Goal: Answer question/provide support

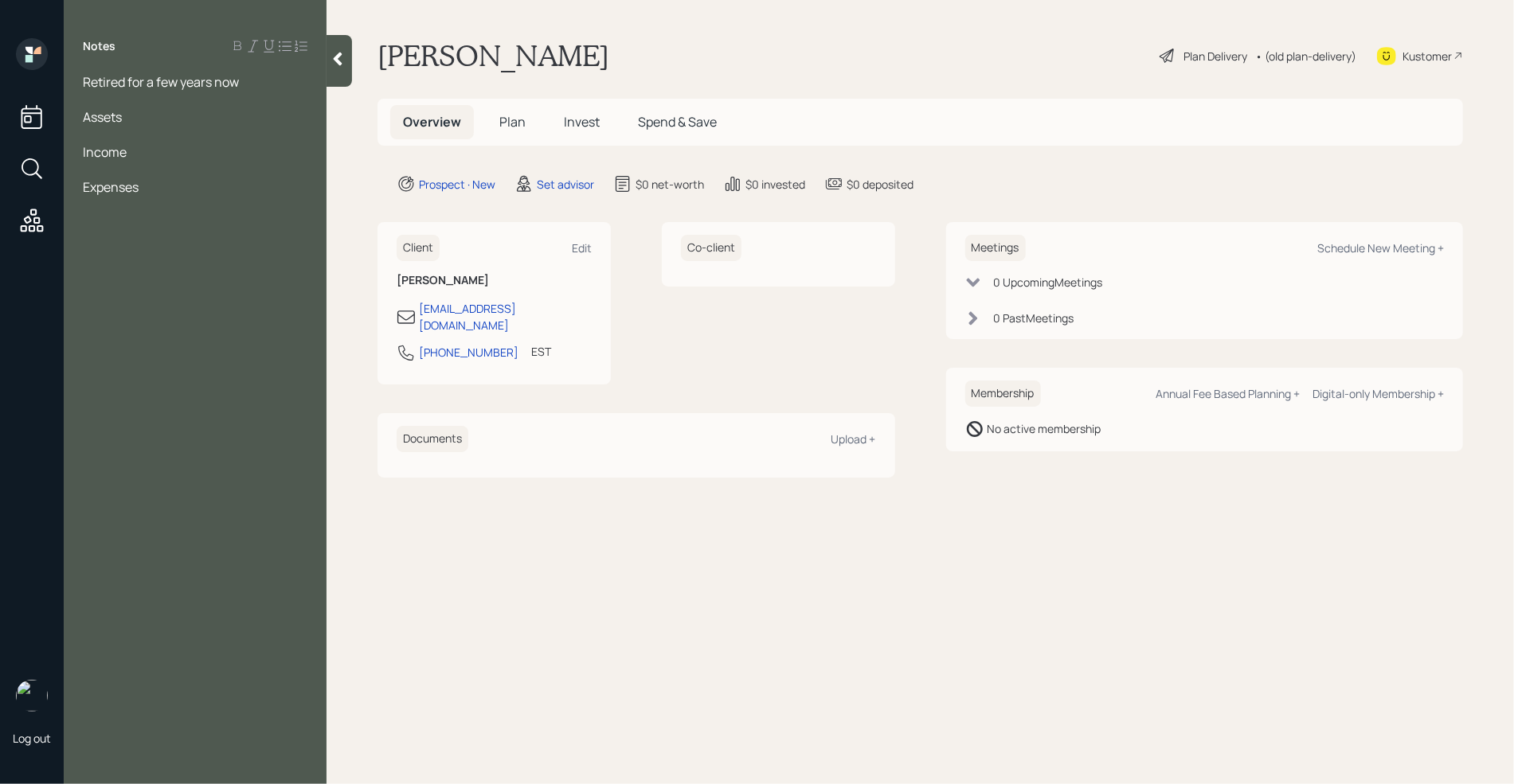
click at [130, 164] on div at bounding box center [196, 169] width 225 height 17
click at [168, 102] on div at bounding box center [196, 100] width 225 height 17
click at [130, 146] on div at bounding box center [196, 152] width 225 height 17
click at [84, 84] on span "Retired for a few years now" at bounding box center [161, 82] width 156 height 17
click at [166, 174] on div "Assets" at bounding box center [196, 169] width 225 height 17
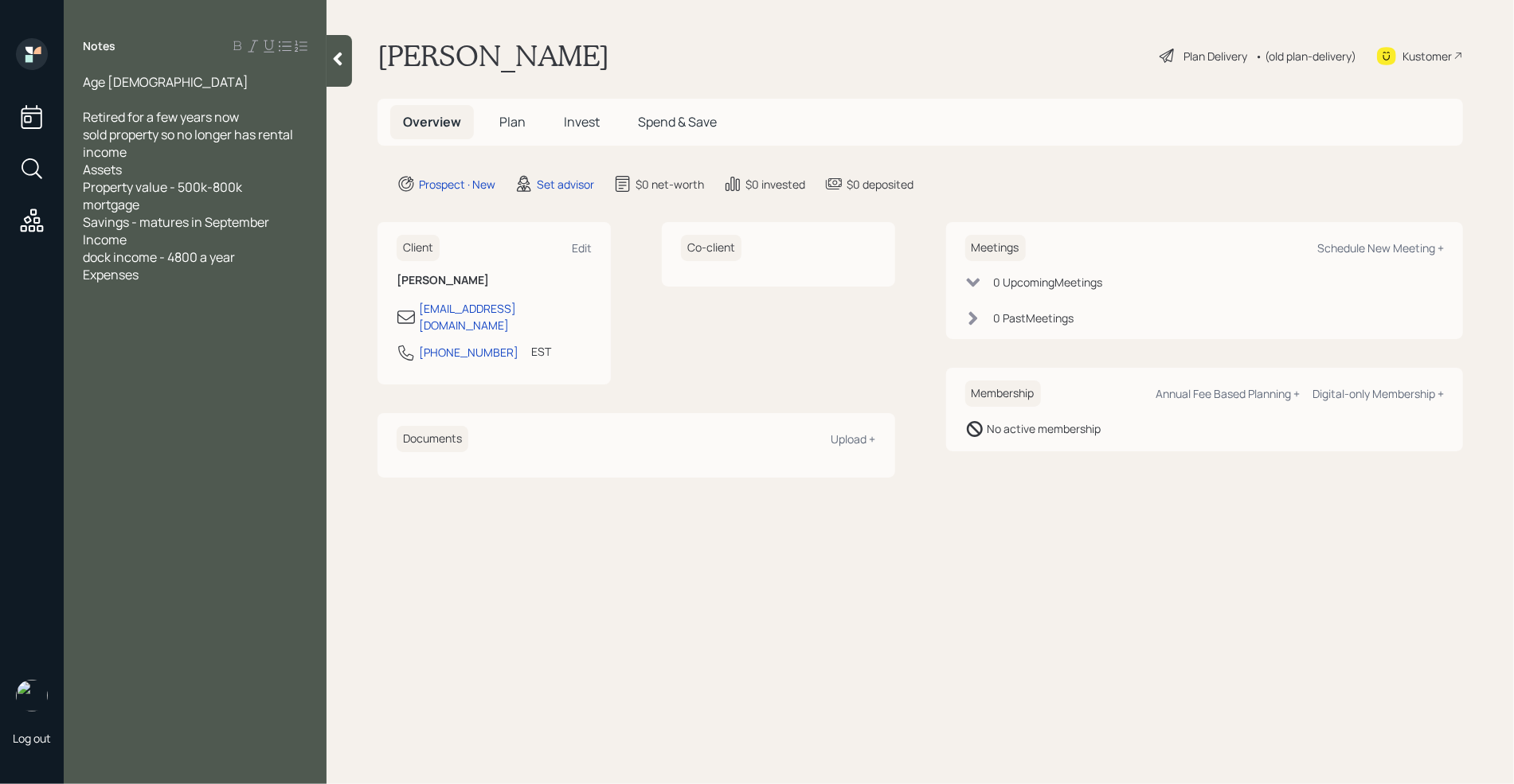
click at [82, 199] on div "Age [DEMOGRAPHIC_DATA] Retired for a few years now sold property so no longer h…" at bounding box center [195, 178] width 262 height 210
click at [86, 204] on span "mortgage" at bounding box center [111, 204] width 56 height 17
click at [182, 214] on span "Savings - matures in September" at bounding box center [176, 222] width 186 height 17
click at [169, 209] on div "no mortgage" at bounding box center [196, 204] width 225 height 17
click at [241, 254] on div "Income" at bounding box center [196, 257] width 225 height 17
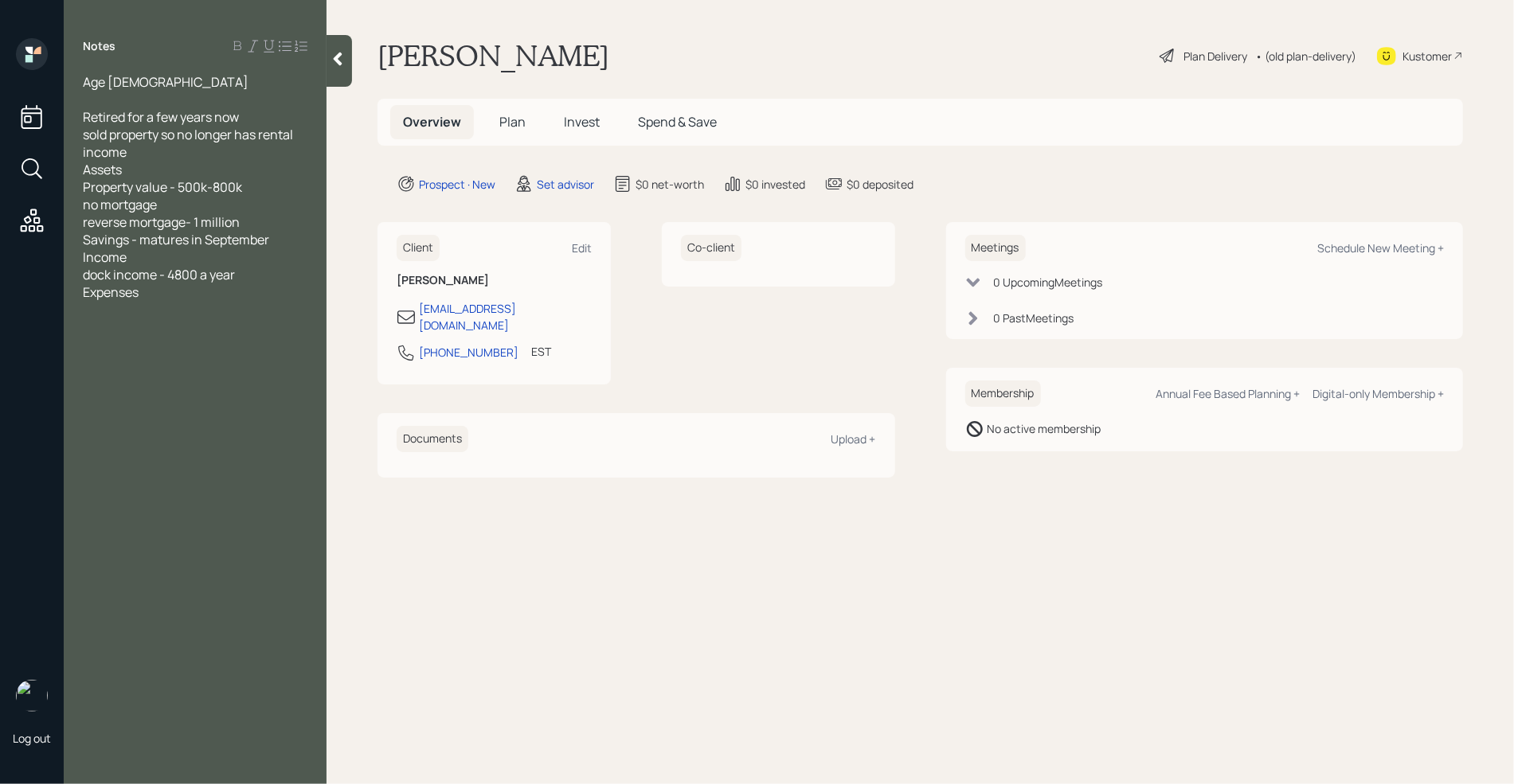
click at [289, 243] on div "Savings - matures in September" at bounding box center [196, 240] width 225 height 17
click at [182, 260] on div "Income" at bounding box center [196, 257] width 225 height 17
click at [155, 276] on div "SS" at bounding box center [196, 275] width 225 height 17
click at [155, 295] on div "Rental" at bounding box center [196, 292] width 225 height 17
click at [137, 277] on div "SS-" at bounding box center [196, 275] width 225 height 17
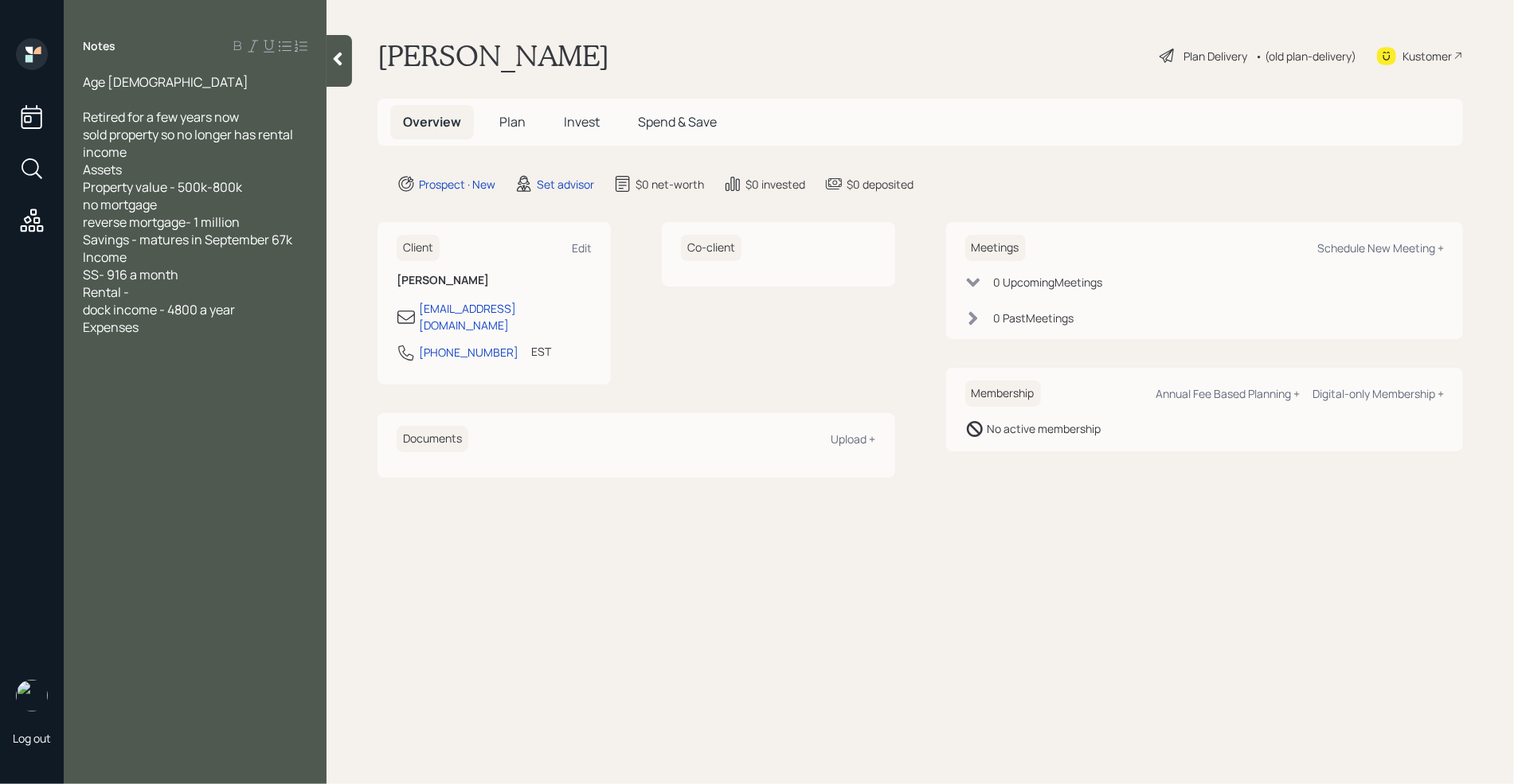
click at [161, 301] on span "dock income - 4800 a year" at bounding box center [159, 310] width 152 height 17
click at [145, 290] on div "Rental -" at bounding box center [196, 292] width 225 height 17
click at [249, 313] on div "dock income - 4800 a year" at bounding box center [196, 310] width 225 height 17
click at [156, 347] on div "Expenses" at bounding box center [196, 345] width 225 height 17
click at [152, 323] on div "dock income - 4800 a year (400 a month)" at bounding box center [196, 318] width 225 height 35
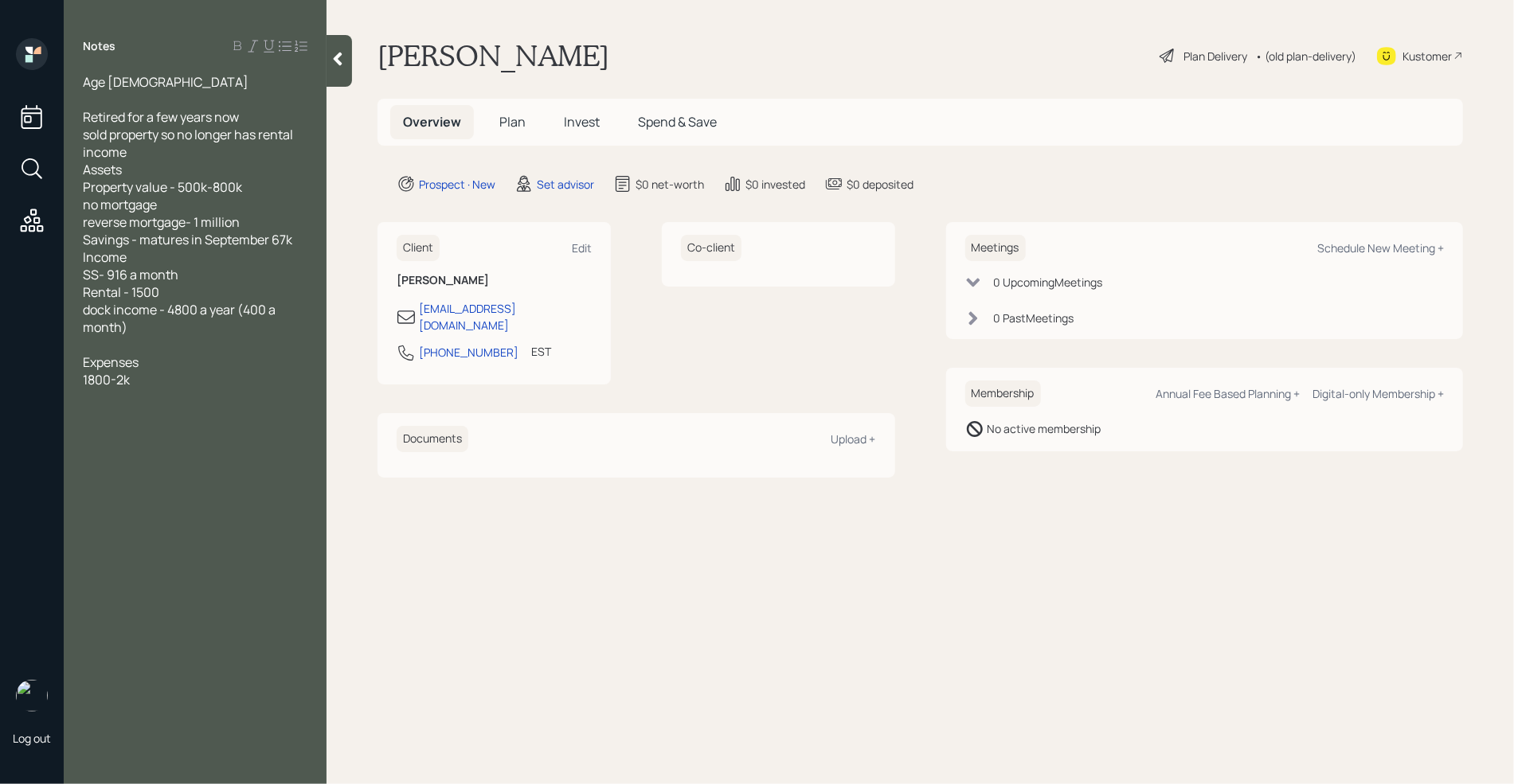
click at [170, 378] on div "1800-2k" at bounding box center [196, 379] width 225 height 17
click at [250, 226] on div "reverse mortgage- 1 million" at bounding box center [196, 222] width 225 height 17
drag, startPoint x: 187, startPoint y: 424, endPoint x: 87, endPoint y: 99, distance: 340.0
click at [87, 106] on div "Notes Age [DEMOGRAPHIC_DATA] Retired for a few years now sold property so no lo…" at bounding box center [195, 401] width 262 height 727
click at [155, 100] on div at bounding box center [196, 100] width 225 height 17
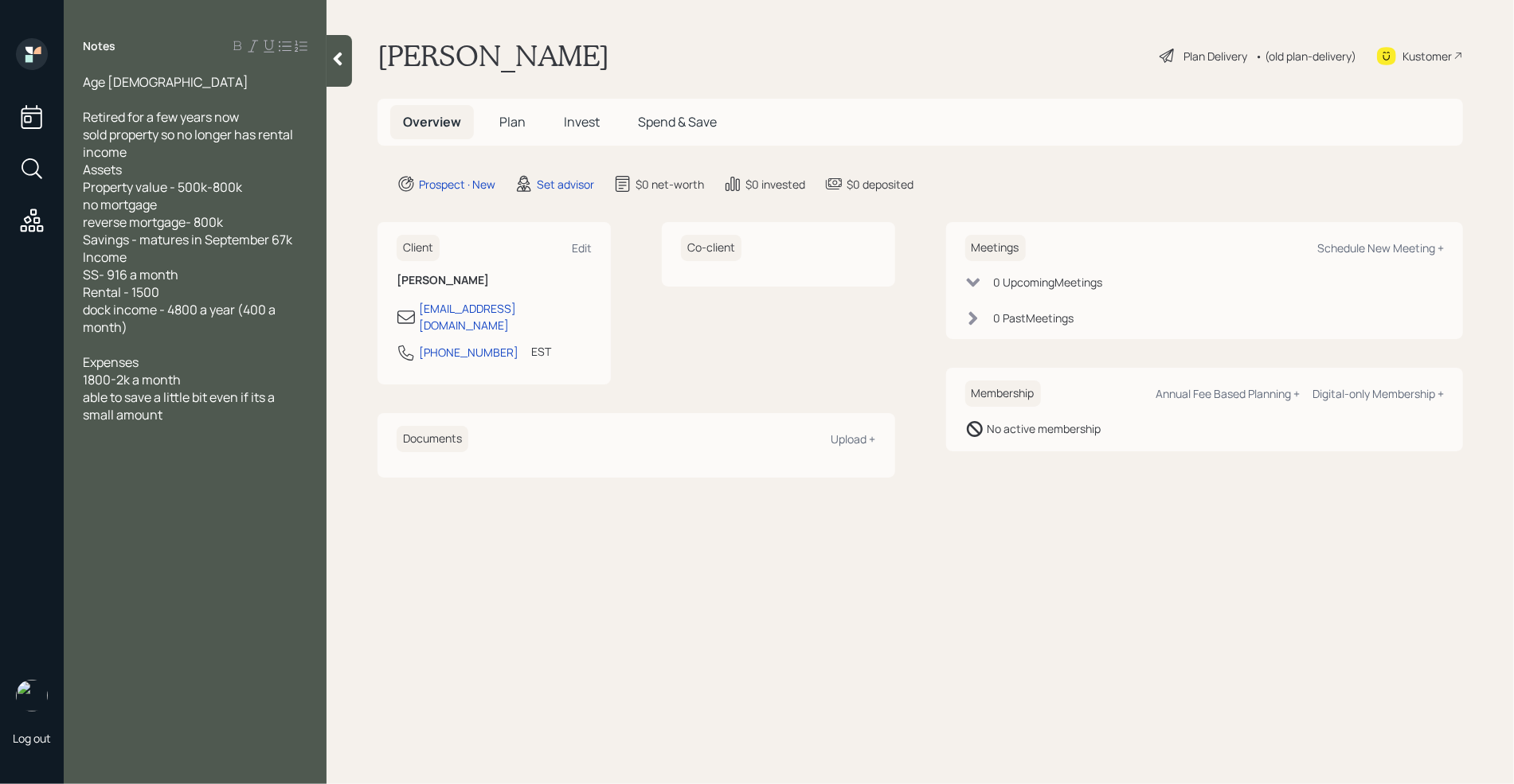
drag, startPoint x: 84, startPoint y: 81, endPoint x: 208, endPoint y: 428, distance: 368.5
click at [208, 428] on div "Notes Age [DEMOGRAPHIC_DATA] Retired for a few years now sold property so no lo…" at bounding box center [195, 401] width 262 height 727
copy div "Age [DEMOGRAPHIC_DATA] Retired for a few years now sold property so no longer h…"
click at [366, 185] on main "[PERSON_NAME] Plan Delivery • (old plan-delivery) Kustomer Overview Plan Invest…" at bounding box center [920, 392] width 1187 height 784
click at [184, 433] on div "Notes Age [DEMOGRAPHIC_DATA] Retired for a few years now sold property so no lo…" at bounding box center [195, 401] width 262 height 727
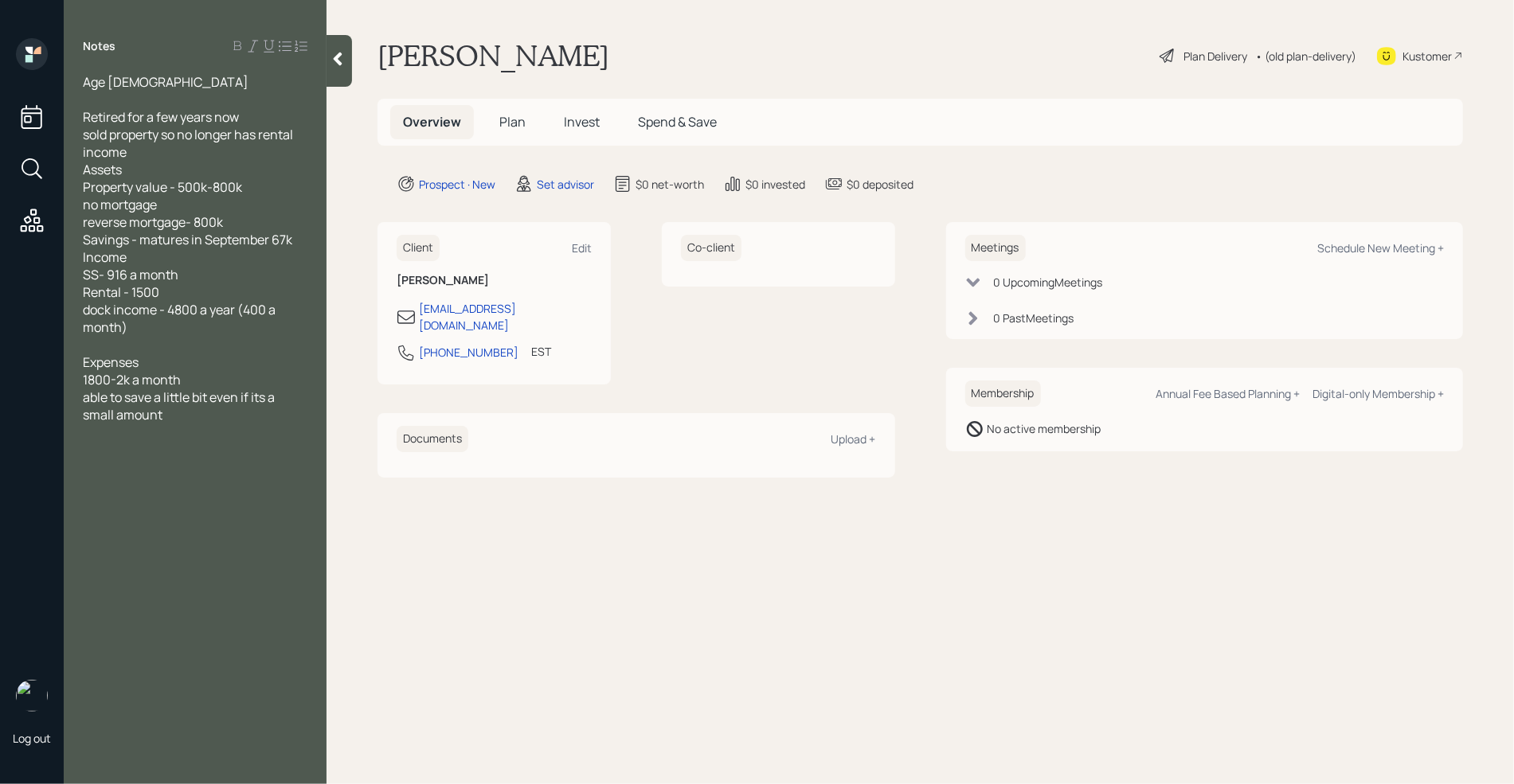
click at [185, 419] on div "able to save a little bit even if its a small amount" at bounding box center [196, 406] width 225 height 35
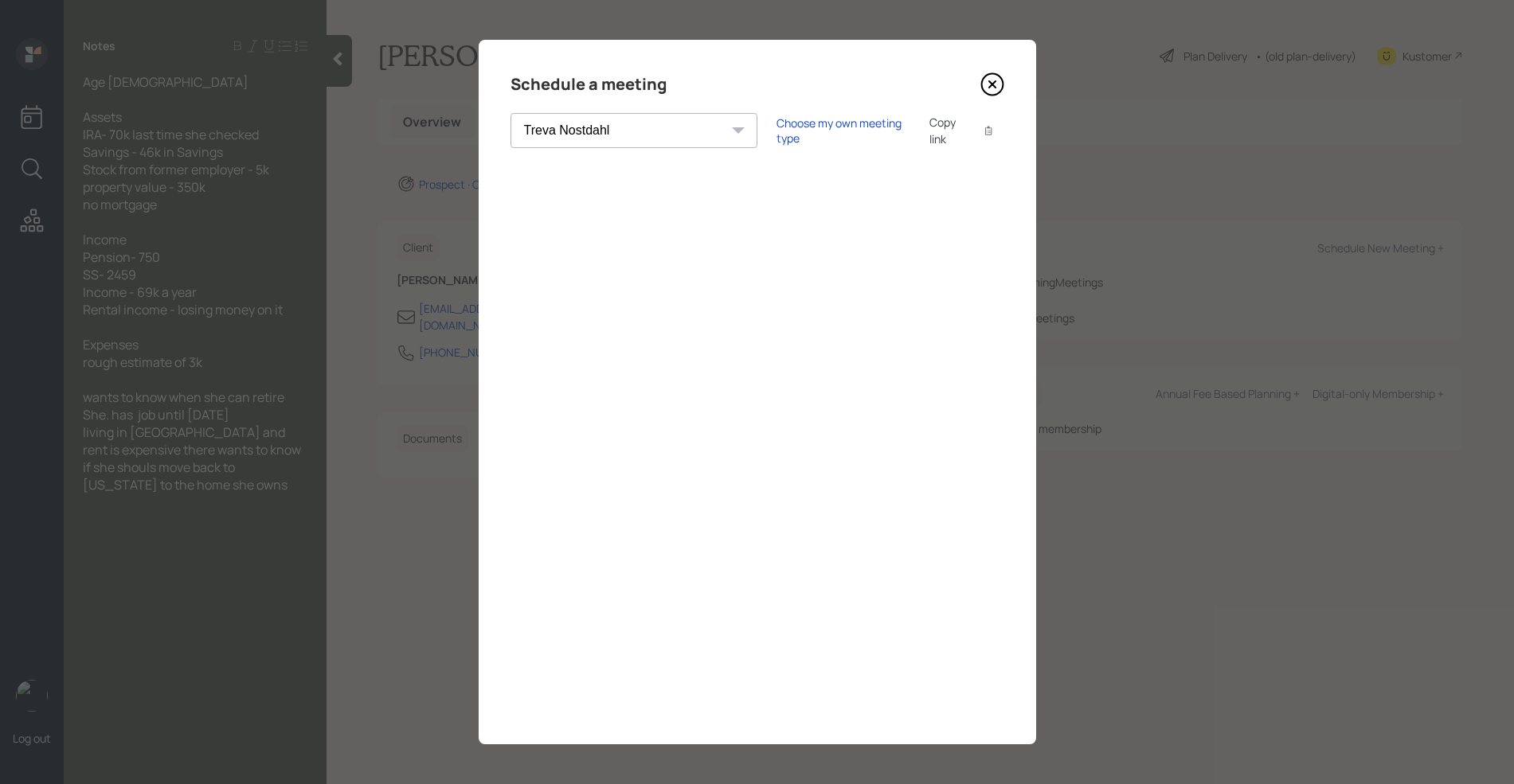
select select "8b79112e-3cfb-44f9-89e7-15267fe946c1"
